Goal: Task Accomplishment & Management: Use online tool/utility

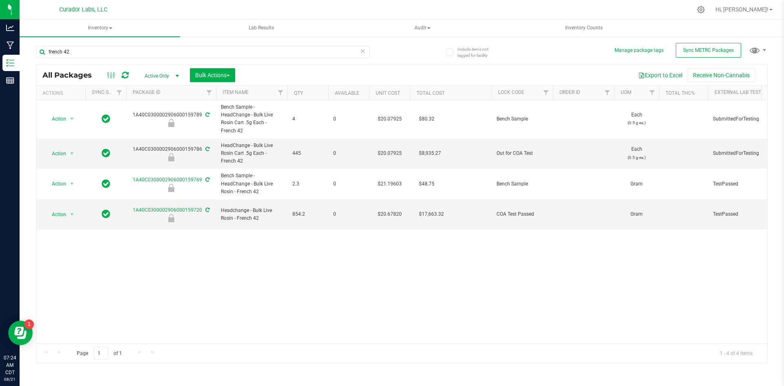
click at [397, 50] on div "french 42" at bounding box center [219, 51] width 366 height 26
click at [397, 47] on div "french 42" at bounding box center [219, 51] width 366 height 26
drag, startPoint x: 270, startPoint y: 213, endPoint x: 266, endPoint y: 221, distance: 8.6
click at [264, 220] on td "Headchange - Bulk Live Rosin - French 42" at bounding box center [251, 214] width 71 height 30
click at [318, 247] on div "Action Action Edit attributes Global inventory Locate package Package audit log…" at bounding box center [401, 221] width 731 height 243
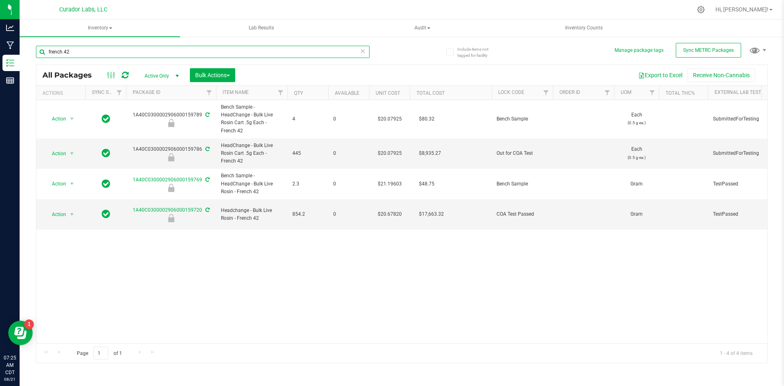
drag, startPoint x: 87, startPoint y: 51, endPoint x: 44, endPoint y: 44, distance: 43.4
click at [38, 44] on div "french 42" at bounding box center [219, 51] width 366 height 26
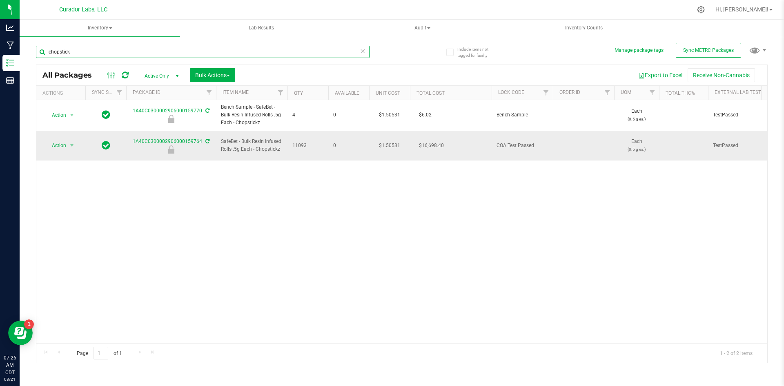
type input "chopstick"
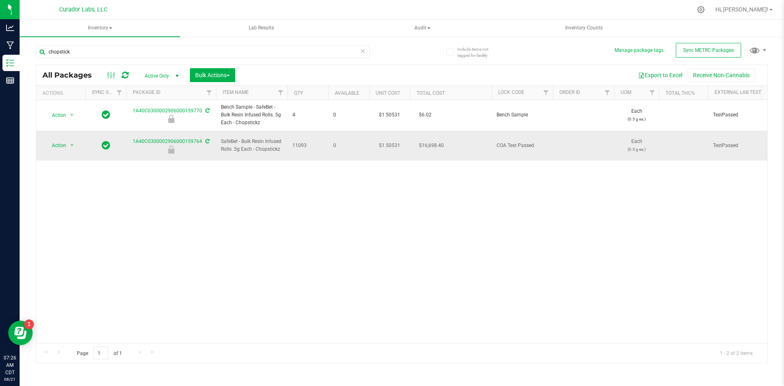
drag, startPoint x: 281, startPoint y: 146, endPoint x: 223, endPoint y: 132, distance: 60.0
click at [223, 132] on td "SafeBet - Bulk Resin Infused Rolls .5g Each - Chopstickz" at bounding box center [251, 146] width 71 height 30
copy span "SafeBet - Bulk Resin Infused Rolls .5g Each - Chopstickz"
click at [58, 141] on span "Action" at bounding box center [55, 145] width 22 height 11
click at [83, 244] on li "Unlock package" at bounding box center [70, 250] width 51 height 12
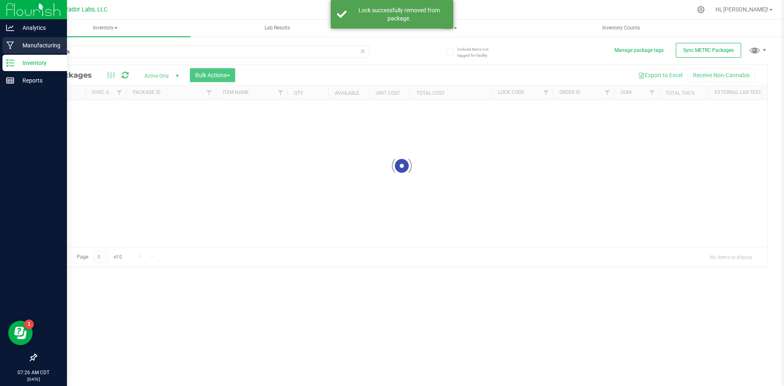
click at [17, 44] on p "Manufacturing" at bounding box center [38, 45] width 49 height 10
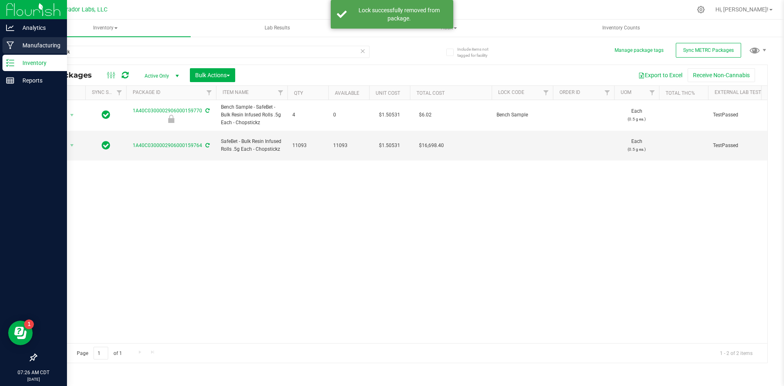
click at [10, 45] on icon at bounding box center [11, 45] width 8 height 8
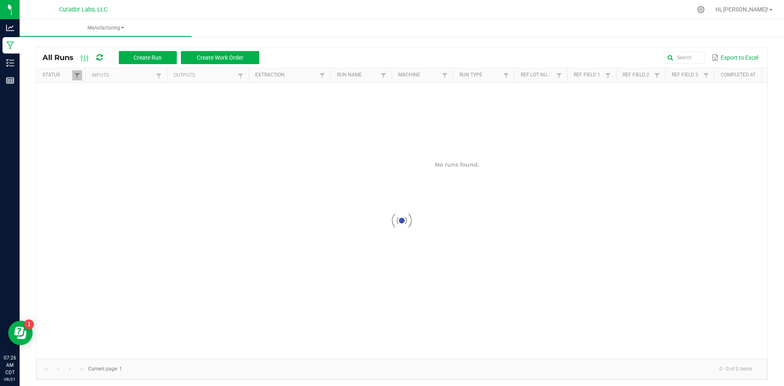
click at [136, 68] on kendo-grid-toolbar "All Runs Create Run Create Work Order Export to Excel" at bounding box center [401, 57] width 731 height 21
click at [137, 60] on span "Create Run" at bounding box center [147, 57] width 28 height 7
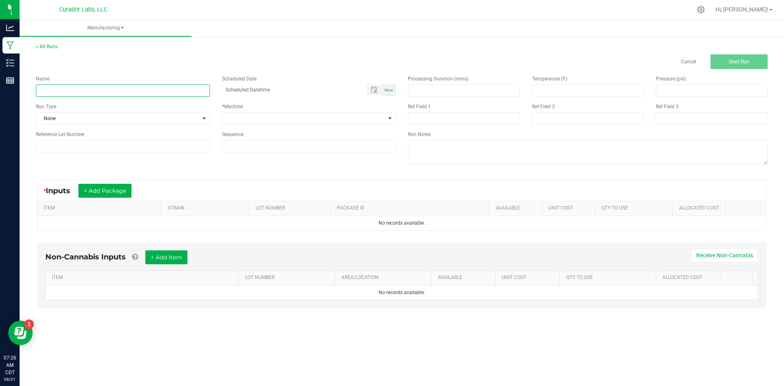
click at [140, 92] on input at bounding box center [123, 90] width 174 height 12
paste input "SafeBet - Bulk Resin Infused Rolls .5g Each - Chopstickz"
type input "SafeBet - Bulk Resin Infused Rolls .5g Each - Chopstickz - 15 pk final"
click at [62, 125] on div "Name SafeBet - Bulk Resin Infused Rolls .5g Each - Chopstickz - 15 pk final Sch…" at bounding box center [216, 113] width 372 height 89
drag, startPoint x: 74, startPoint y: 124, endPoint x: 76, endPoint y: 117, distance: 7.2
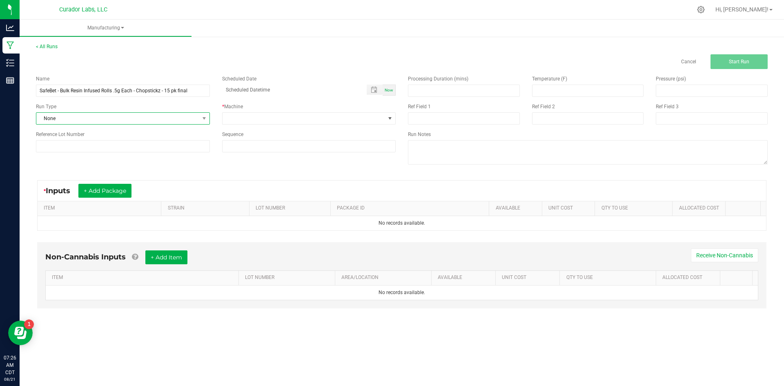
click at [75, 122] on span "None" at bounding box center [123, 118] width 174 height 12
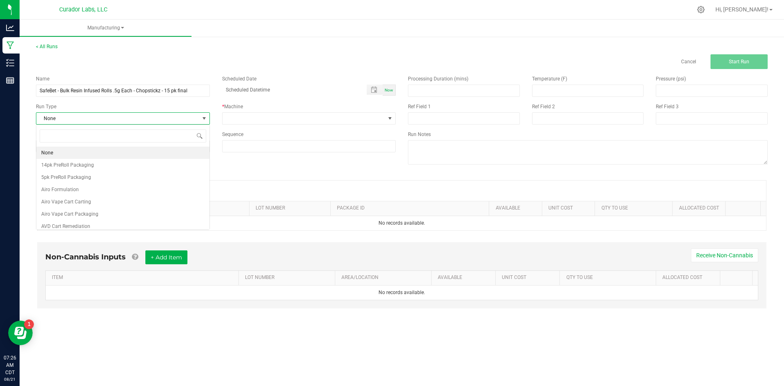
scroll to position [12, 173]
click at [76, 117] on span "None" at bounding box center [117, 118] width 163 height 11
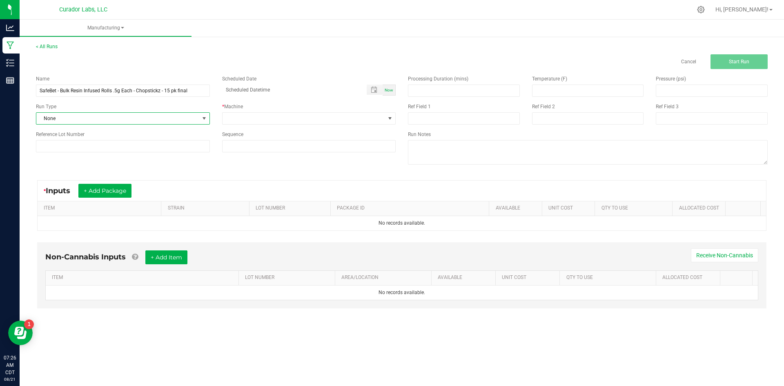
click at [73, 118] on span "None" at bounding box center [117, 118] width 163 height 11
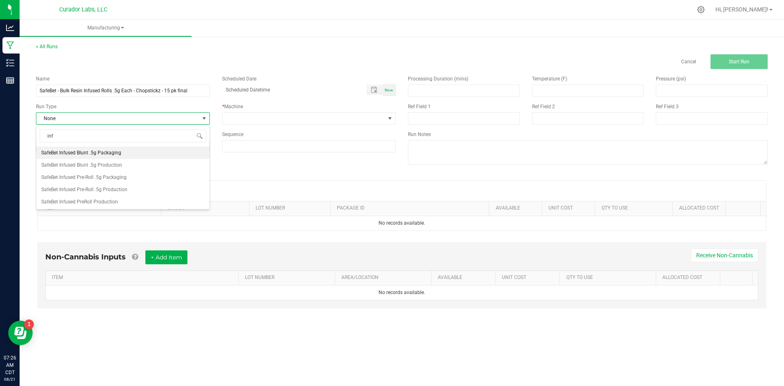
type input "infu"
click at [93, 153] on span "SafeBet Infused Blunt .5g Packaging" at bounding box center [81, 153] width 80 height 8
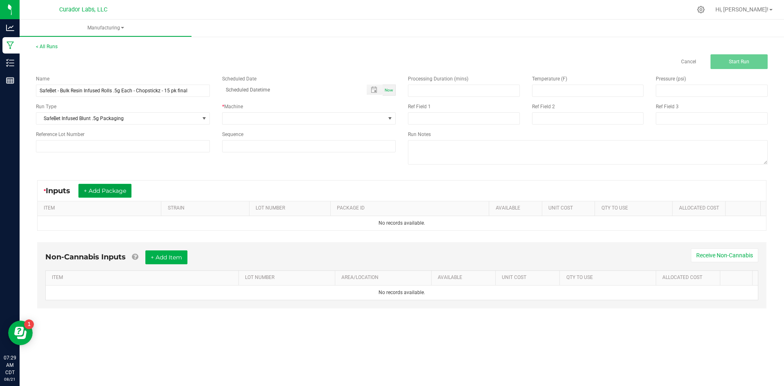
click at [118, 195] on button "+ Add Package" at bounding box center [104, 191] width 53 height 14
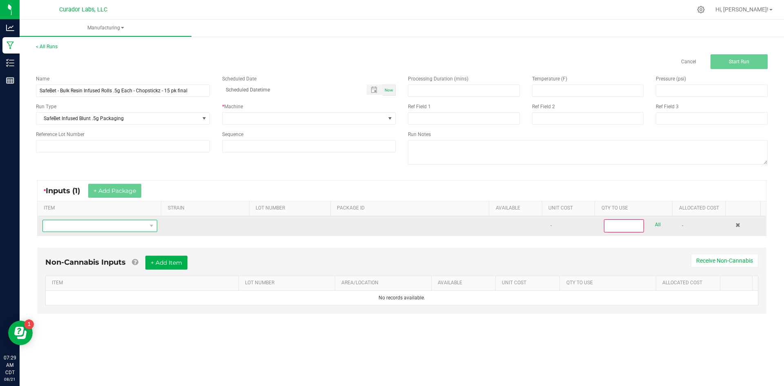
click at [104, 231] on span "NO DATA FOUND" at bounding box center [99, 226] width 115 height 12
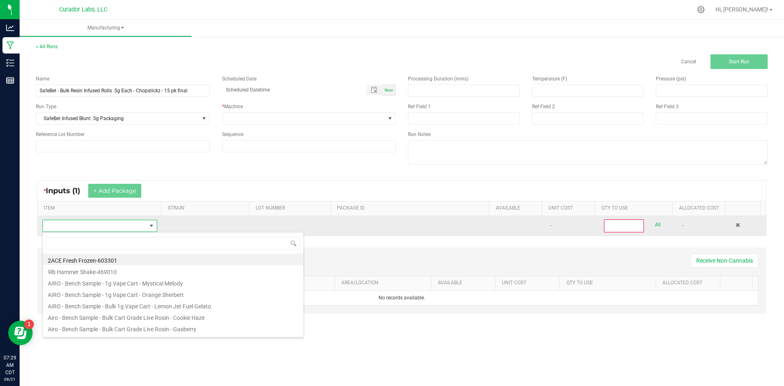
scroll to position [12, 113]
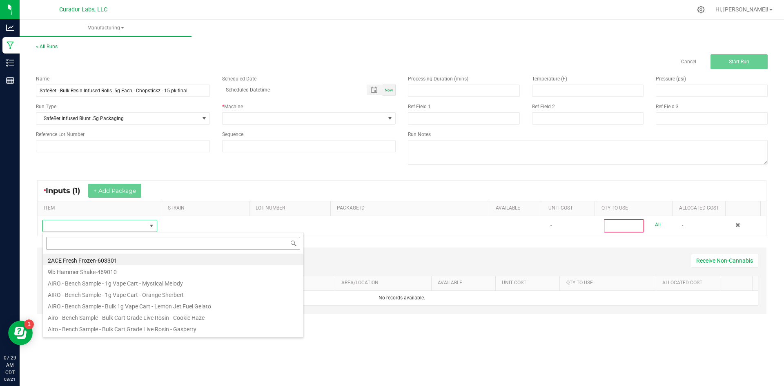
click at [159, 243] on input at bounding box center [173, 243] width 254 height 13
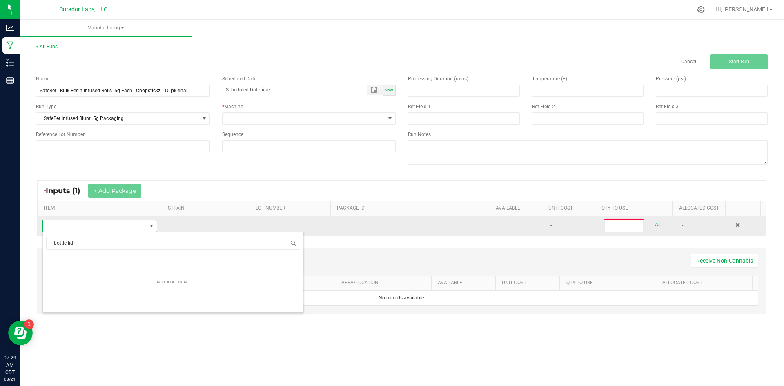
type input "bottle lid"
click at [85, 228] on span "NO DATA FOUND" at bounding box center [95, 225] width 104 height 11
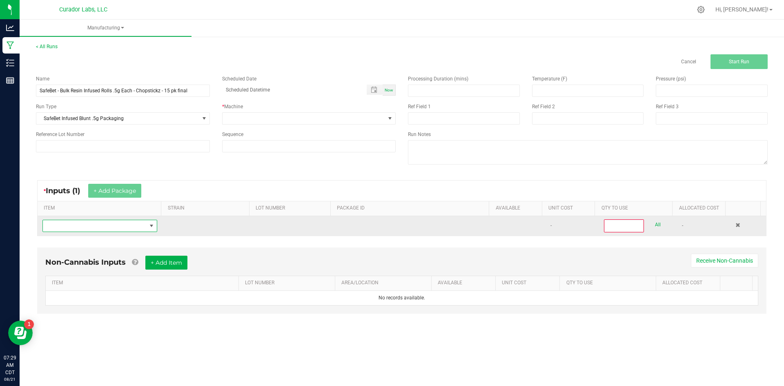
click at [85, 229] on span "NO DATA FOUND" at bounding box center [95, 225] width 104 height 11
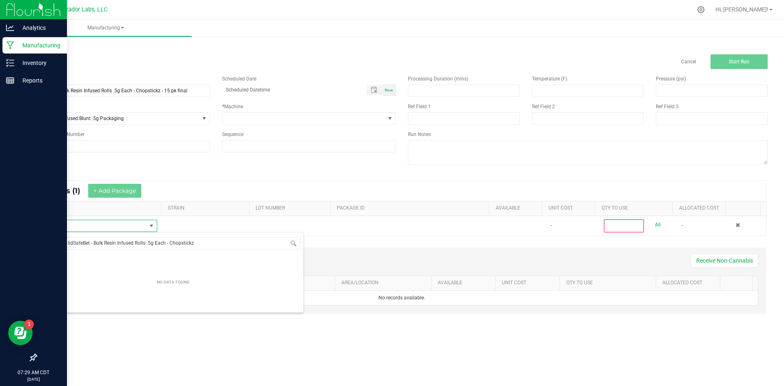
drag, startPoint x: 71, startPoint y: 243, endPoint x: 0, endPoint y: 255, distance: 72.5
click at [0, 255] on body "Analytics Manufacturing Inventory Reports 07:29 AM CDT [DATE] 08/21 Curador Lab…" at bounding box center [392, 193] width 784 height 386
type input "SafeBet - Bulk Resin Infused Rolls .5g Each - Chopstickz"
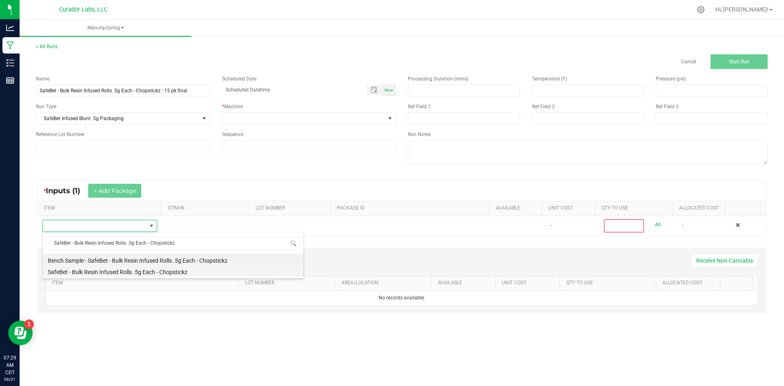
click at [158, 272] on li "SafeBet - Bulk Resin Infused Rolls .5g Each - Chopstickz" at bounding box center [173, 270] width 260 height 11
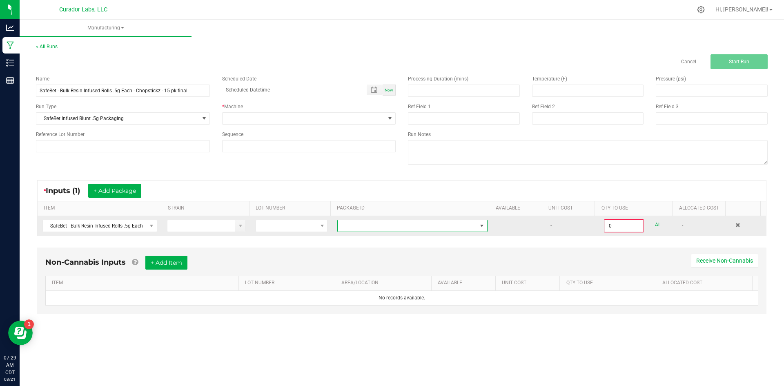
click at [471, 229] on span at bounding box center [407, 225] width 139 height 11
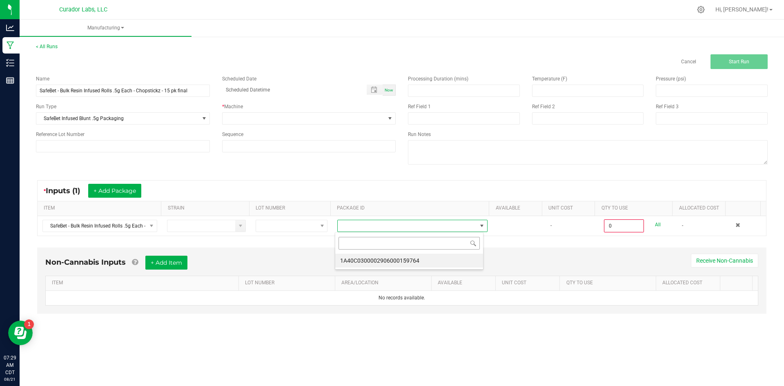
scroll to position [12, 149]
click at [413, 263] on li "1A40C0300002906000159764" at bounding box center [409, 260] width 148 height 14
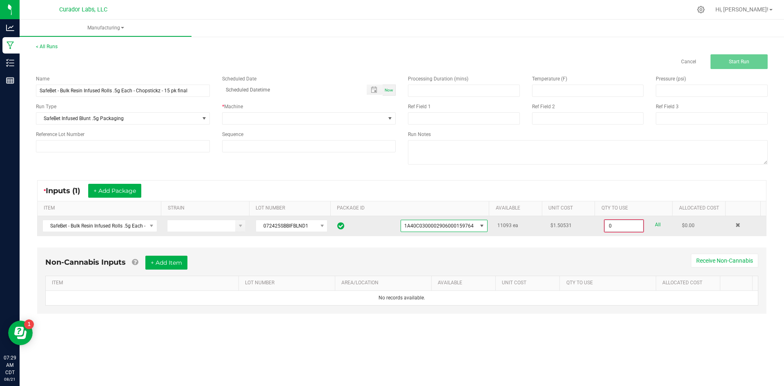
click at [615, 224] on input "0" at bounding box center [623, 225] width 38 height 11
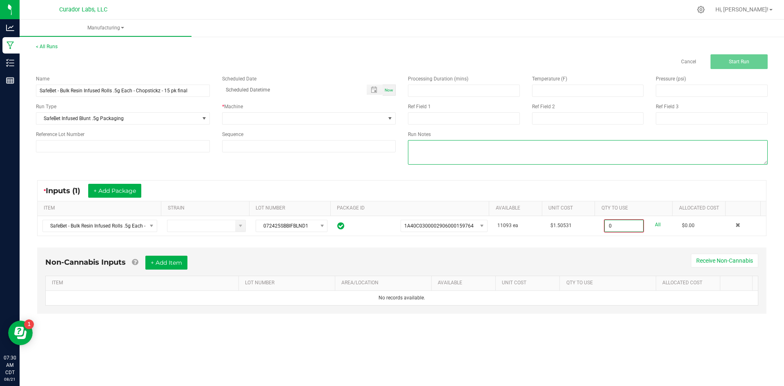
type input "0 ea"
click at [470, 153] on textarea at bounding box center [588, 152] width 360 height 24
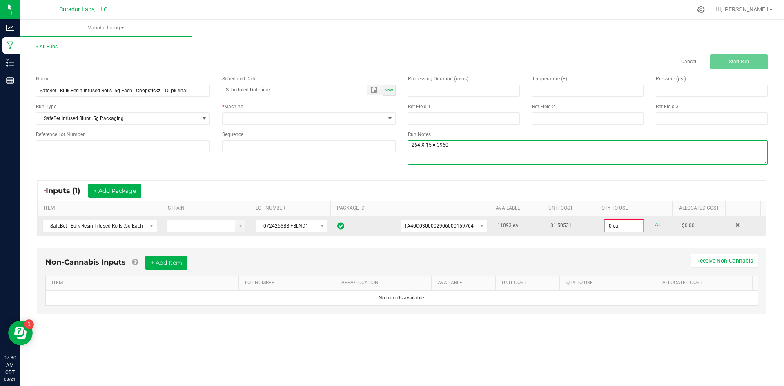
type textarea "264 X 15 = 3960"
click at [622, 222] on input "0" at bounding box center [623, 225] width 38 height 11
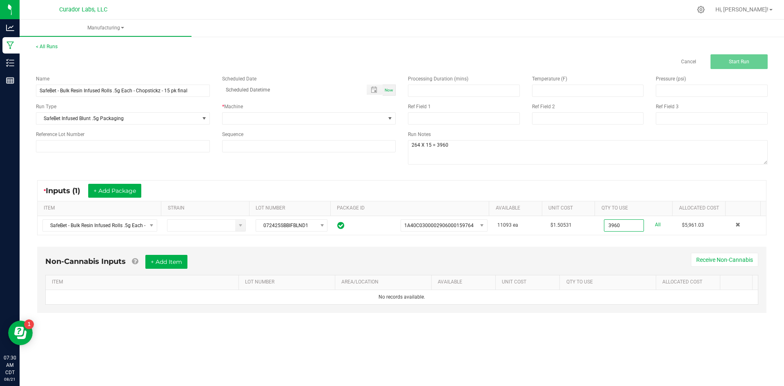
type input "3960 ea"
drag, startPoint x: 572, startPoint y: 249, endPoint x: 524, endPoint y: 249, distance: 47.8
click at [570, 249] on div "Non-Cannabis Inputs + Add Item Receive Non-Cannabis ITEM LOT NUMBER AREA/LOCATI…" at bounding box center [401, 280] width 729 height 66
click at [191, 261] on div "Non-Cannabis Inputs + Add Item Receive Non-Cannabis" at bounding box center [401, 265] width 713 height 20
click at [174, 264] on button "+ Add Item" at bounding box center [166, 262] width 42 height 14
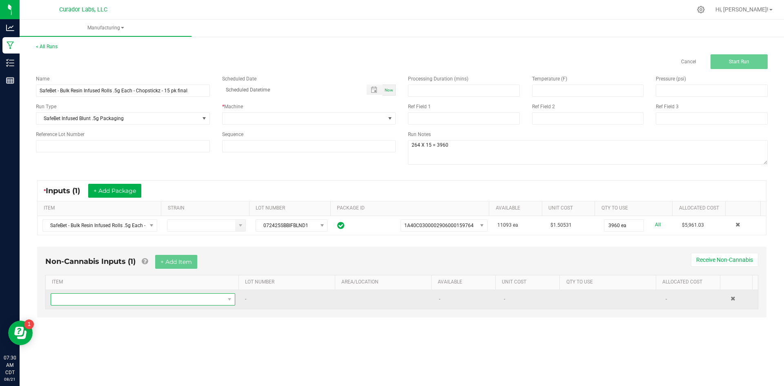
click at [139, 298] on span "NO DATA FOUND" at bounding box center [137, 298] width 173 height 11
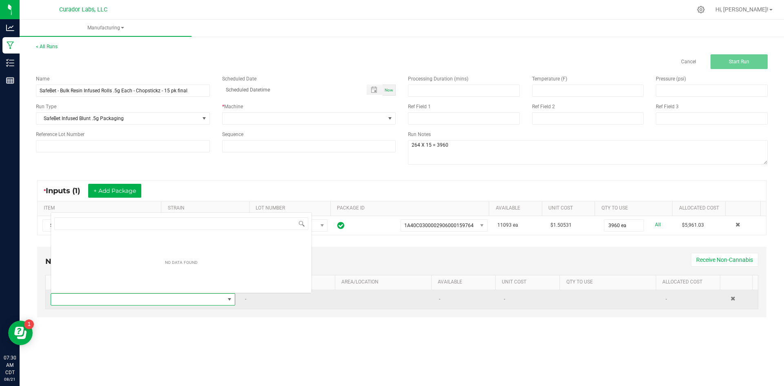
scroll to position [12, 181]
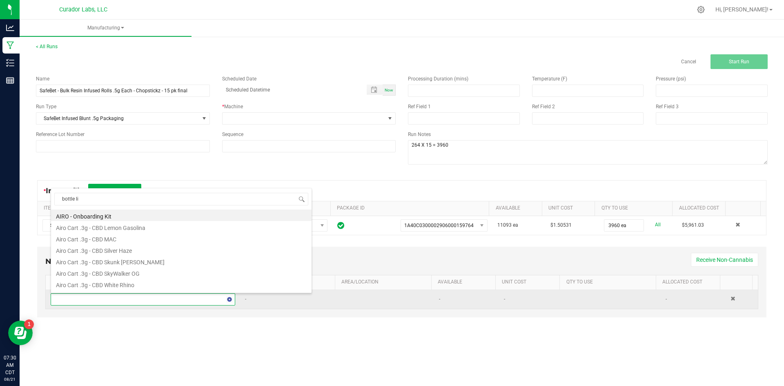
type input "bottle lid"
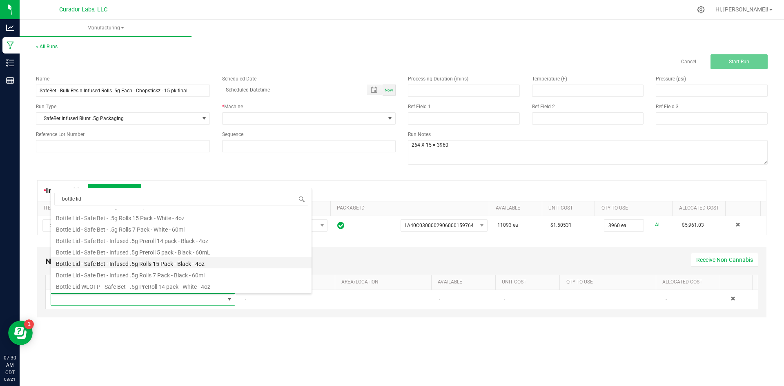
scroll to position [33, 0]
click at [201, 252] on li "Bottle Lid - Safe Bet - Infused .5g Rolls 15 Pack - Black - 4oz" at bounding box center [181, 250] width 260 height 11
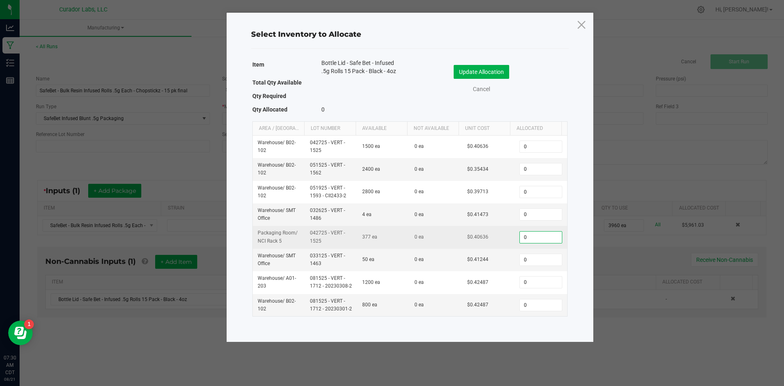
click at [525, 239] on input "0" at bounding box center [541, 236] width 42 height 11
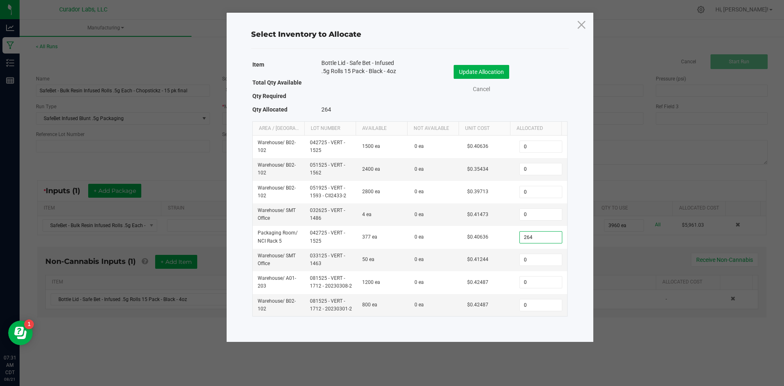
type input "264"
click at [478, 62] on div "Update Allocation Cancel" at bounding box center [488, 80] width 145 height 43
click at [472, 69] on button "Update Allocation" at bounding box center [481, 72] width 56 height 14
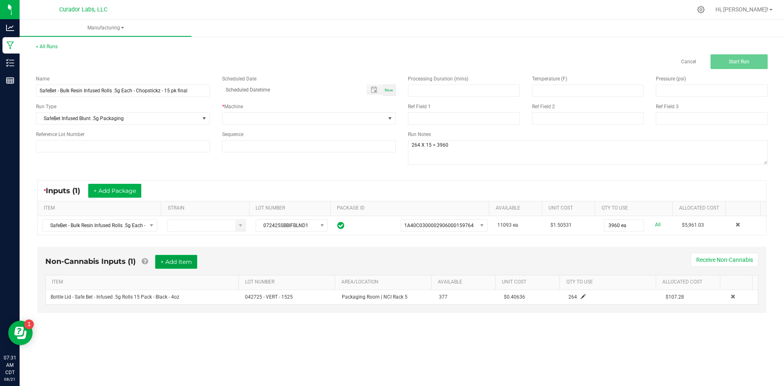
click at [180, 263] on button "+ Add Item" at bounding box center [176, 262] width 42 height 14
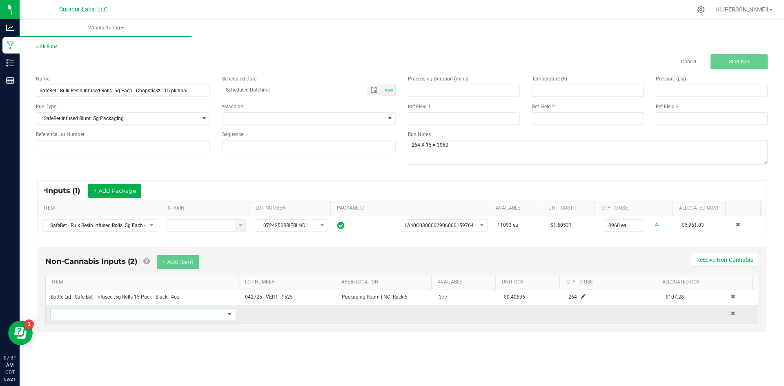
click at [150, 314] on span "NO DATA FOUND" at bounding box center [137, 313] width 173 height 11
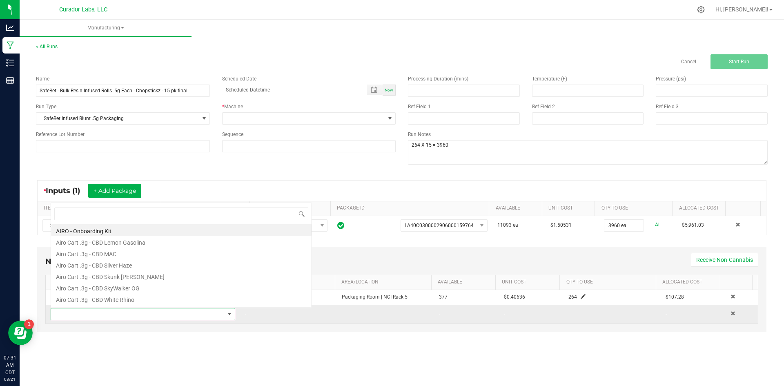
scroll to position [12, 181]
type input "case box"
click at [140, 231] on li "Case Box - AIRO Safe Bet Bubbles - Brand Logo on Ivory - 8x4x6" at bounding box center [181, 229] width 260 height 11
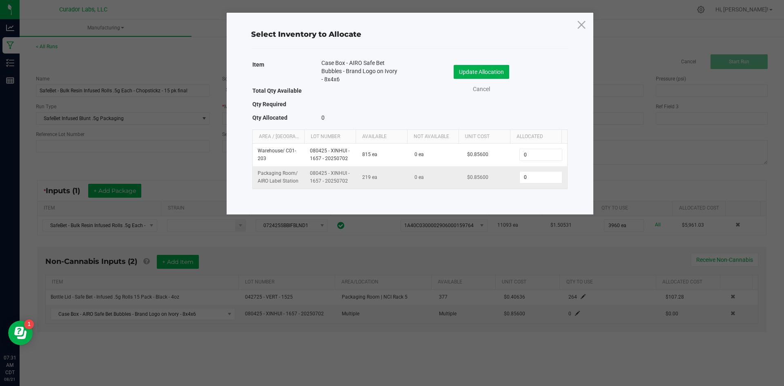
drag, startPoint x: 314, startPoint y: 194, endPoint x: 382, endPoint y: 184, distance: 68.5
click at [315, 195] on div "Item Case Box - AIRO Safe Bet Bubbles - Brand Logo on Ivory - 8x4x6 Total Qty A…" at bounding box center [410, 129] width 330 height 145
type input "17"
click at [471, 65] on button "Update Allocation" at bounding box center [481, 72] width 56 height 14
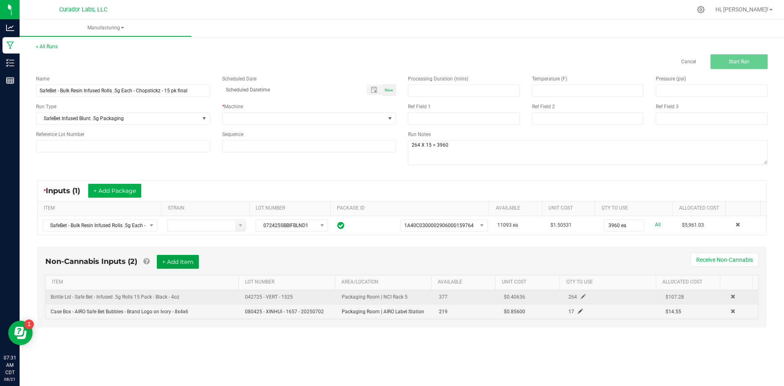
drag, startPoint x: 183, startPoint y: 257, endPoint x: 168, endPoint y: 292, distance: 38.2
click at [182, 257] on button "+ Add Item" at bounding box center [178, 262] width 42 height 14
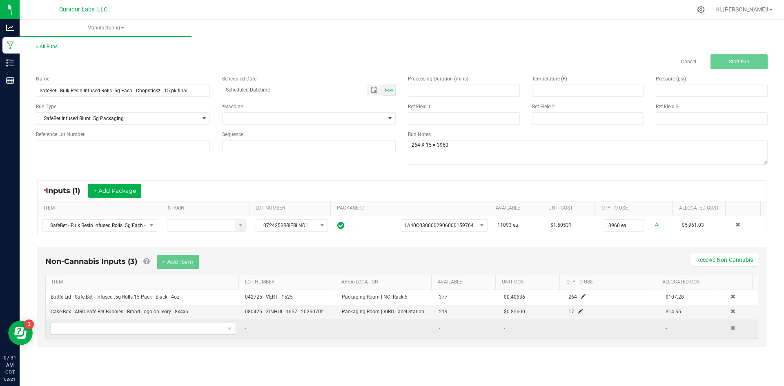
click at [154, 324] on td at bounding box center [143, 328] width 194 height 19
click at [153, 324] on span "NO DATA FOUND" at bounding box center [137, 328] width 173 height 11
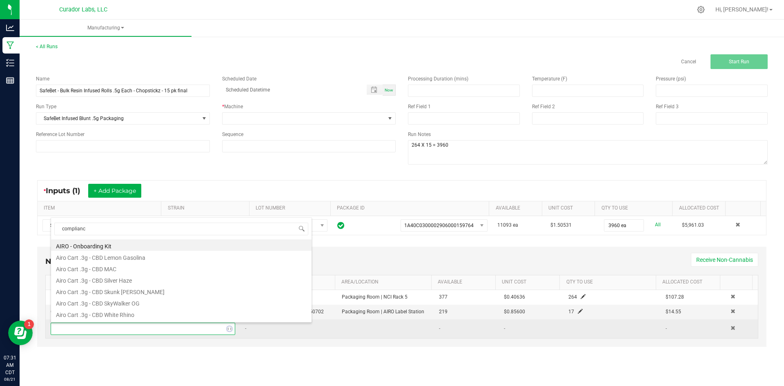
type input "compliance"
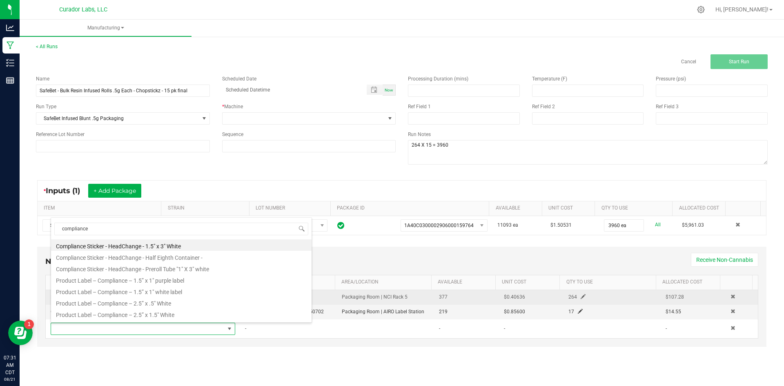
click at [189, 293] on li "Product Label – Compliance – 1.5” x 1" white label" at bounding box center [181, 290] width 260 height 11
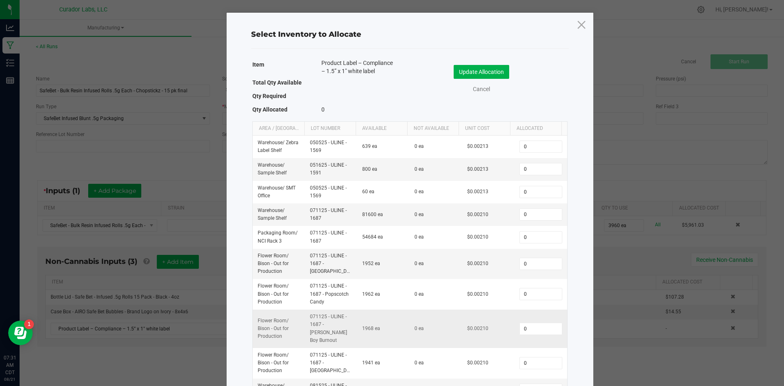
scroll to position [33, 0]
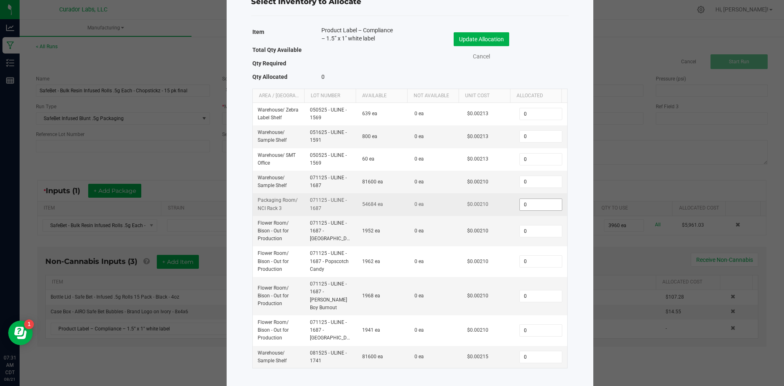
click at [520, 206] on input "0" at bounding box center [541, 204] width 42 height 11
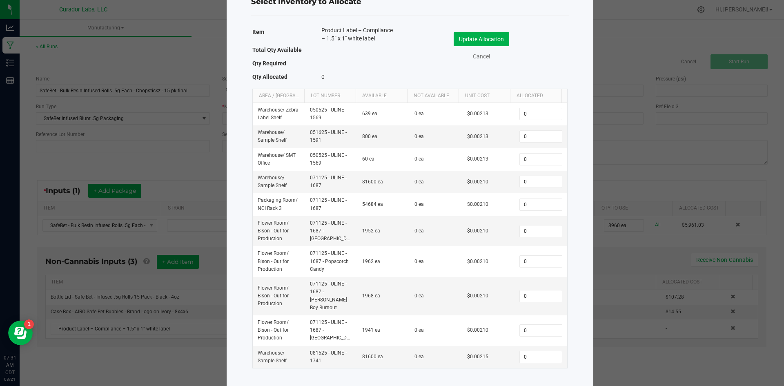
click at [649, 299] on ngb-modal-window "Select Inventory to Allocate Item Product Label – Compliance – 1.5” x 1" white …" at bounding box center [395, 193] width 790 height 386
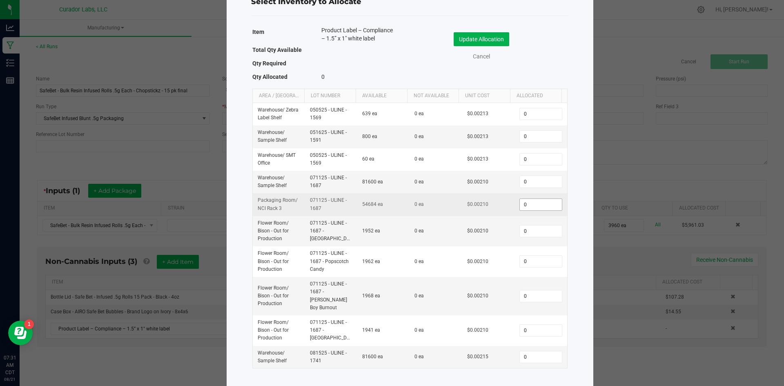
click at [520, 206] on input "0" at bounding box center [541, 204] width 42 height 11
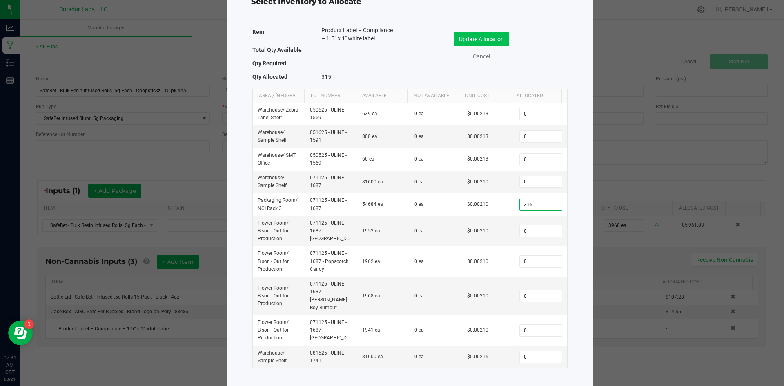
type input "315"
click at [462, 32] on button "Update Allocation" at bounding box center [481, 39] width 56 height 14
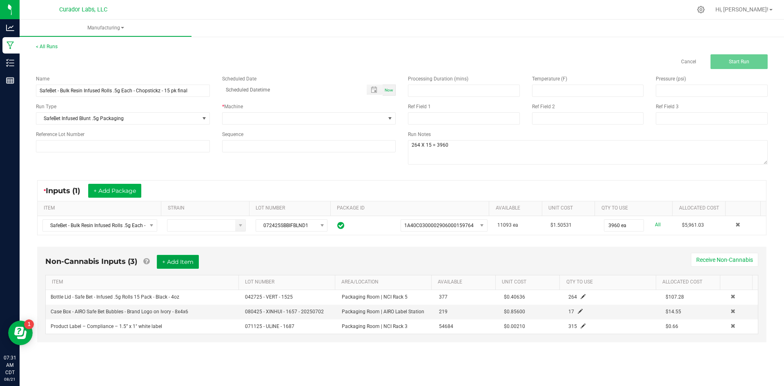
click at [178, 261] on button "+ Add Item" at bounding box center [178, 262] width 42 height 14
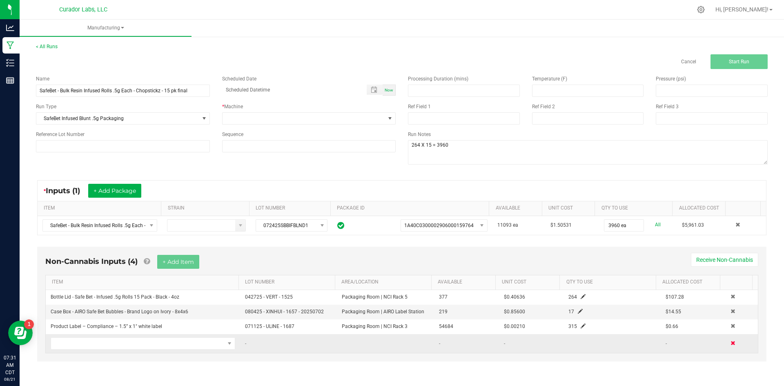
click at [730, 343] on span at bounding box center [732, 342] width 5 height 5
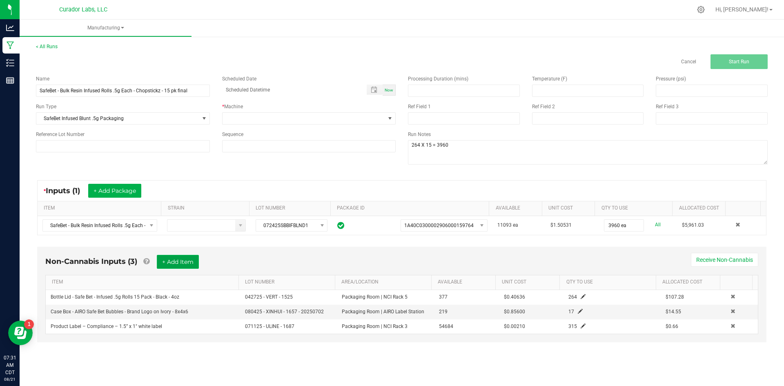
click at [192, 262] on button "+ Add Item" at bounding box center [178, 262] width 42 height 14
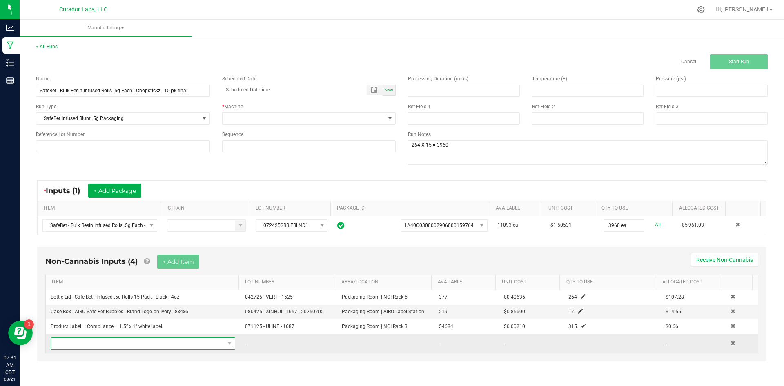
click at [144, 340] on span "NO DATA FOUND" at bounding box center [137, 343] width 173 height 11
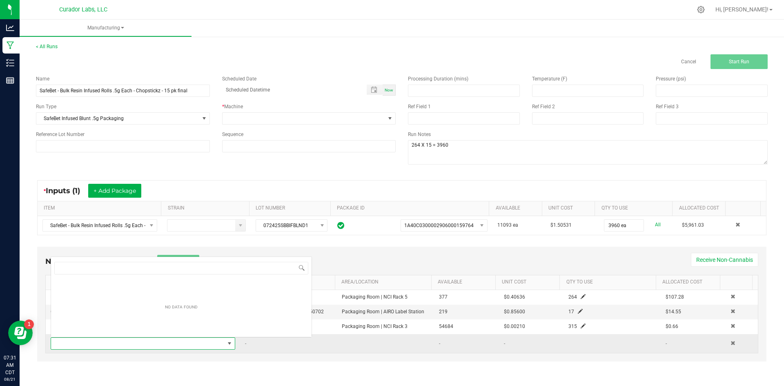
scroll to position [12, 181]
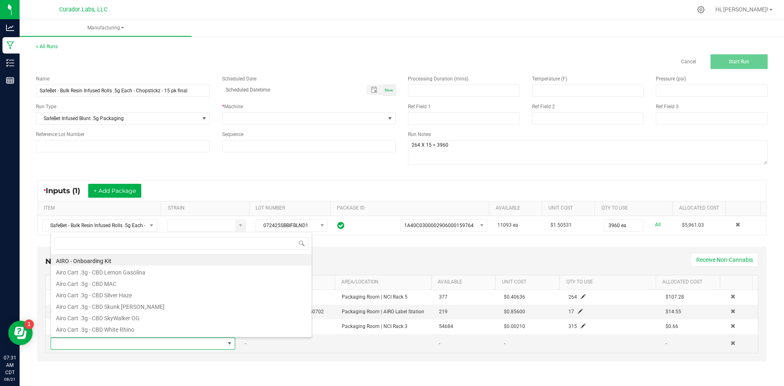
click at [208, 366] on div "Non-Cannabis Inputs (4) + Add Item Receive Non-Cannabis ITEM LOT NUMBER AREA/LO…" at bounding box center [402, 309] width 744 height 134
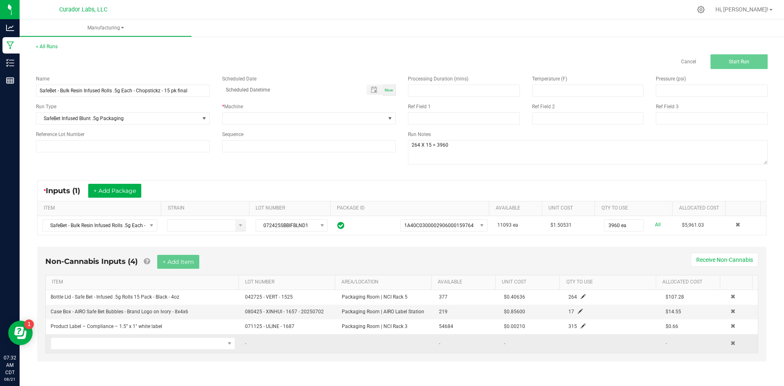
click at [725, 342] on td at bounding box center [741, 343] width 32 height 19
click at [730, 342] on span at bounding box center [732, 342] width 5 height 5
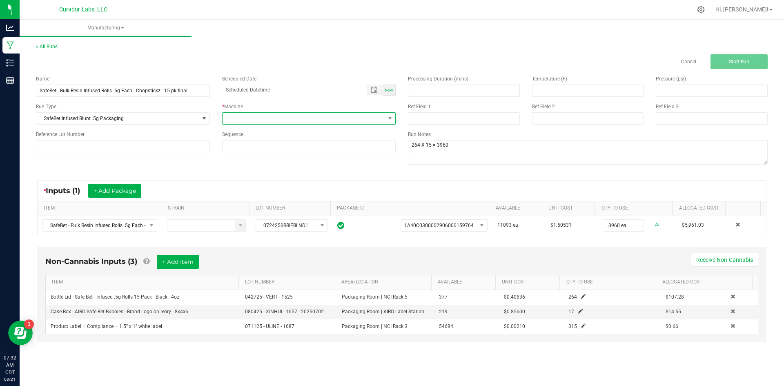
click at [239, 120] on span at bounding box center [303, 118] width 163 height 11
type input "gl"
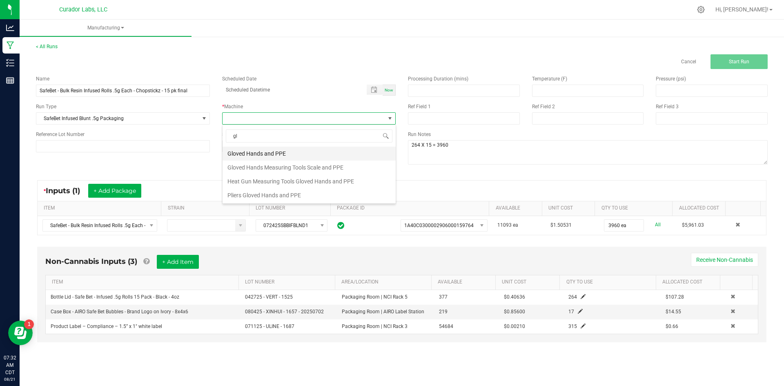
click at [261, 152] on li "Gloved Hands and PPE" at bounding box center [308, 154] width 173 height 14
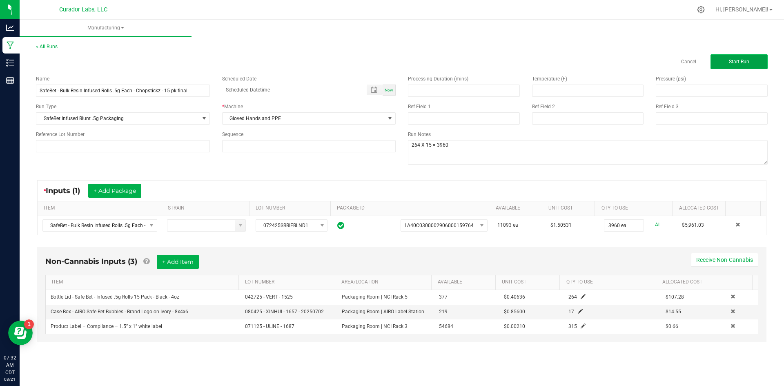
click at [726, 60] on button "Start Run" at bounding box center [738, 61] width 57 height 15
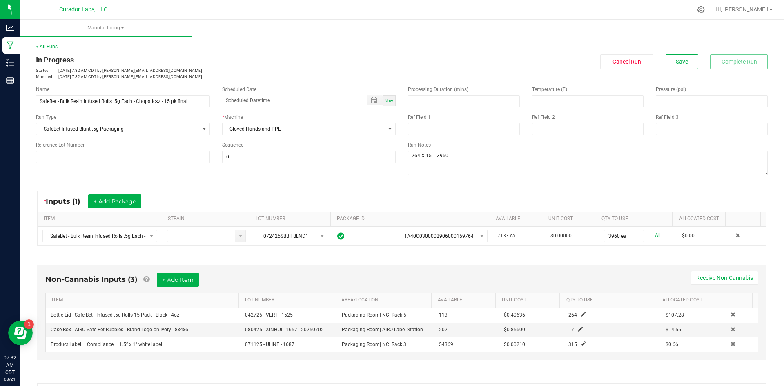
click at [389, 184] on div "* Inputs (1) + Add Package ITEM STRAIN LOT NUMBER PACKAGE ID AVAILABLE Unit Cos…" at bounding box center [402, 218] width 744 height 70
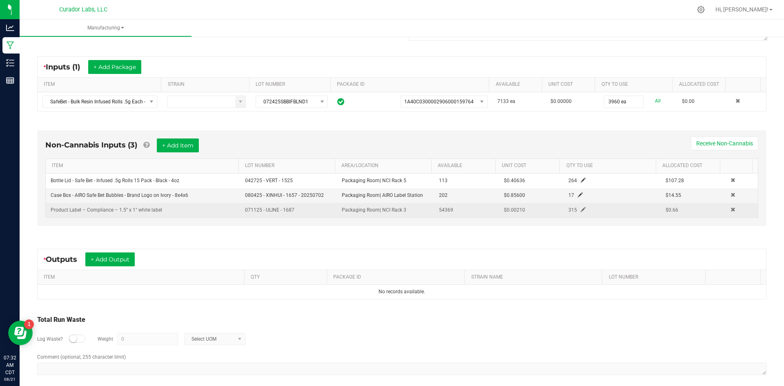
scroll to position [141, 0]
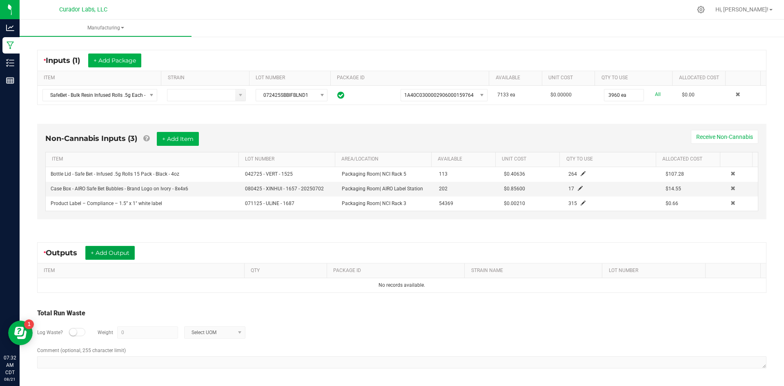
click at [127, 253] on button "+ Add Output" at bounding box center [109, 253] width 49 height 14
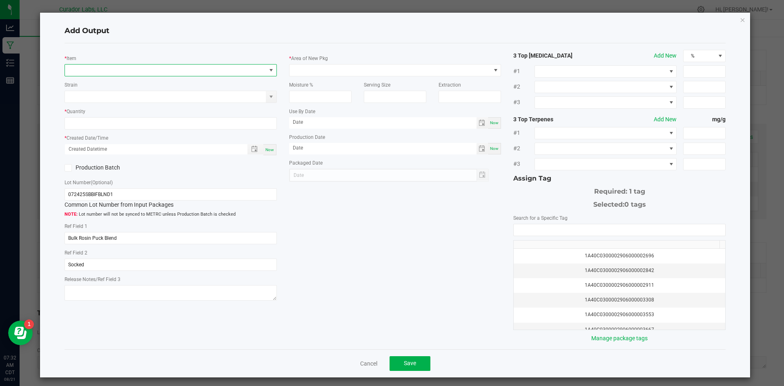
click at [131, 72] on span "NO DATA FOUND" at bounding box center [165, 69] width 201 height 11
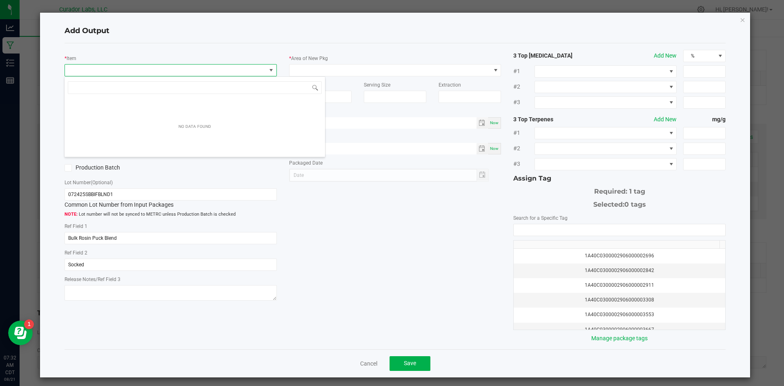
scroll to position [12, 211]
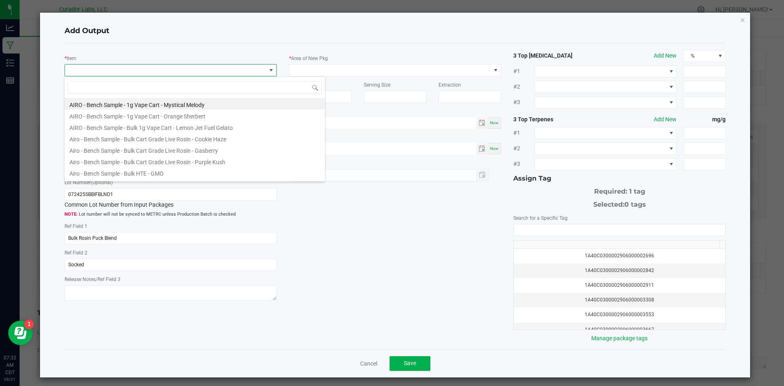
click at [210, 51] on div "* Item Strain * Quantity * Created Date/Time Now Production Batch Lot Number (O…" at bounding box center [170, 176] width 224 height 253
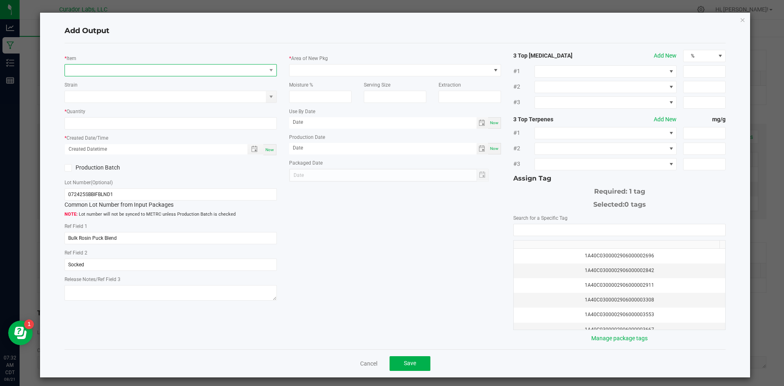
click at [204, 66] on span "NO DATA FOUND" at bounding box center [165, 69] width 201 height 11
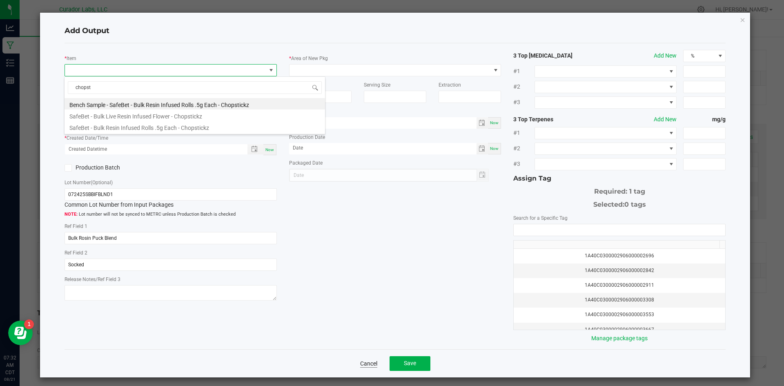
type input "chopst"
click at [368, 362] on link "Cancel" at bounding box center [368, 363] width 17 height 8
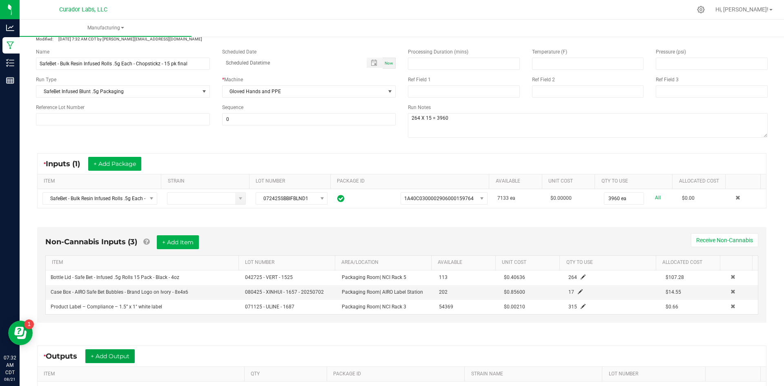
scroll to position [0, 0]
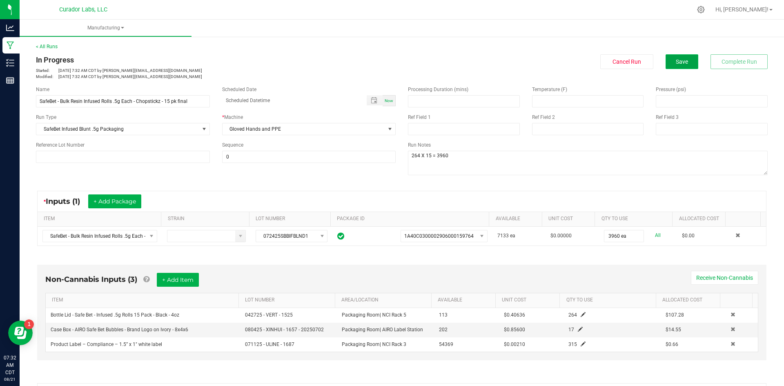
click at [669, 60] on button "Save" at bounding box center [681, 61] width 33 height 15
click at [679, 64] on span "Save" at bounding box center [681, 61] width 12 height 7
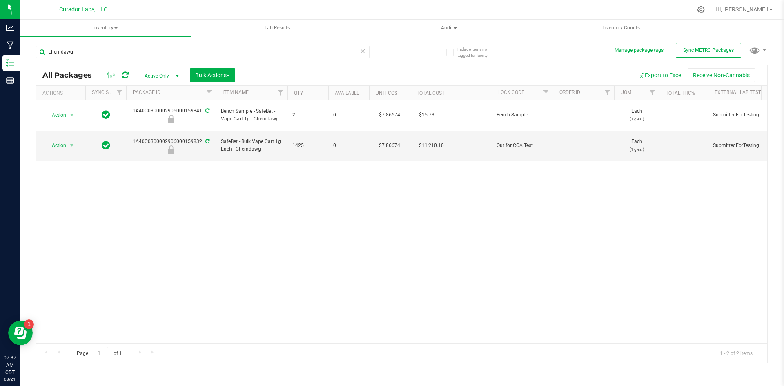
click at [269, 168] on div "Action Action Edit attributes Global inventory Locate package Package audit log…" at bounding box center [401, 221] width 731 height 243
